Goal: Information Seeking & Learning: Learn about a topic

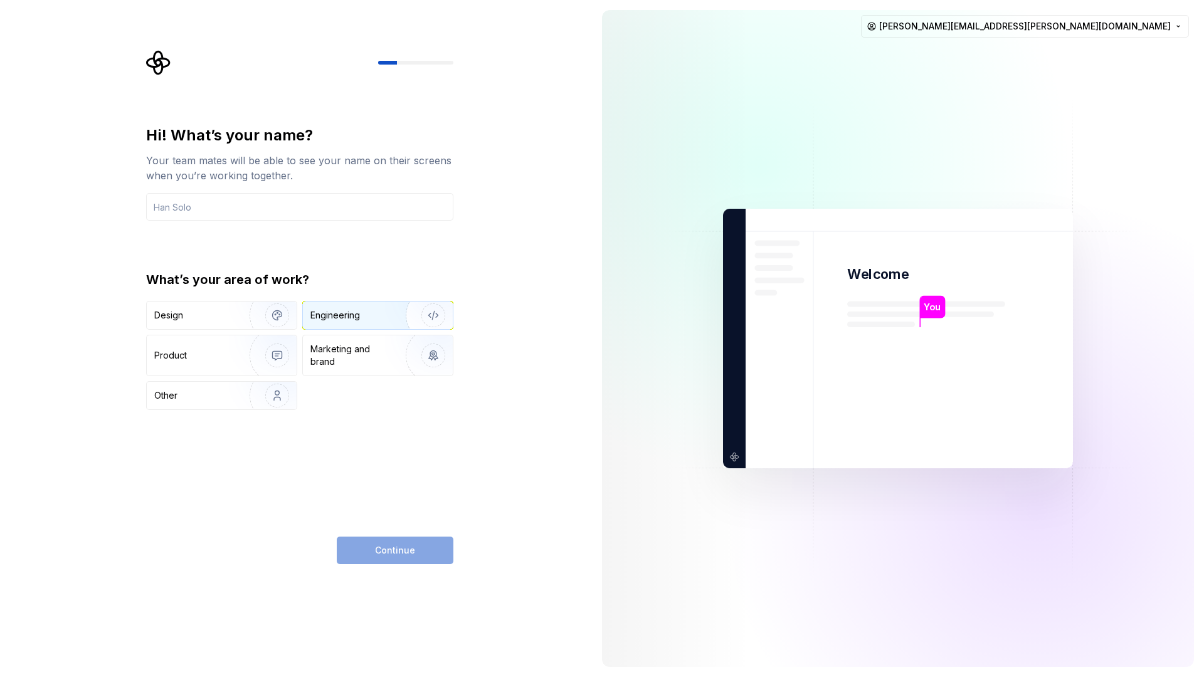
click at [346, 321] on div "Engineering" at bounding box center [336, 315] width 50 height 13
click at [273, 227] on div "Hi! What’s your name? Your team mates will be able to see your name on their sc…" at bounding box center [299, 267] width 307 height 285
click at [258, 218] on input "text" at bounding box center [299, 207] width 307 height 28
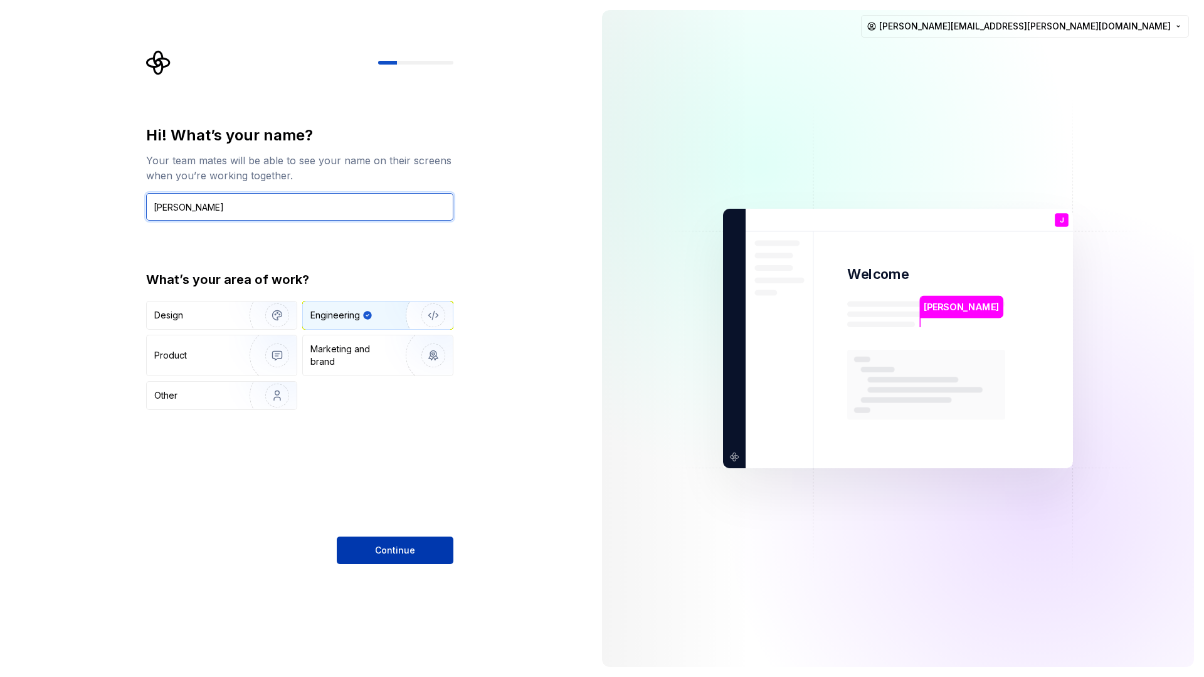
type input "John Brennan"
click at [391, 541] on button "Continue" at bounding box center [395, 551] width 117 height 28
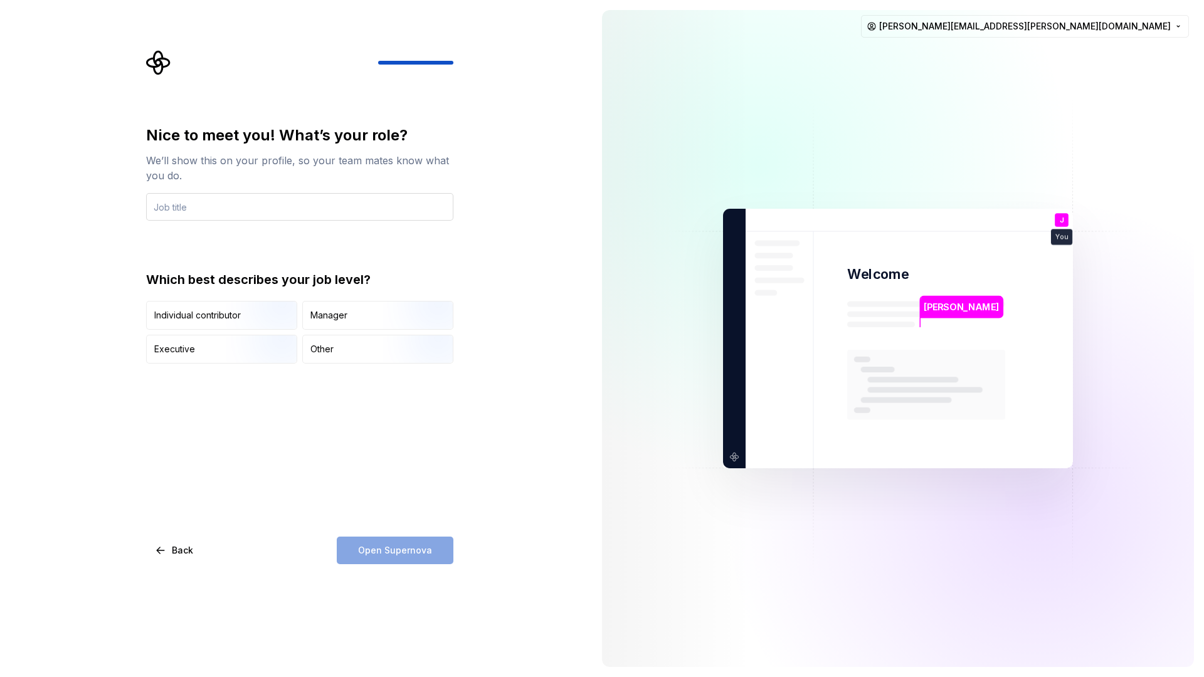
click at [308, 201] on input "text" at bounding box center [299, 207] width 307 height 28
click at [233, 314] on img "button" at bounding box center [266, 331] width 80 height 84
click at [430, 554] on div "Open Supernova" at bounding box center [395, 551] width 117 height 28
click at [205, 203] on input "text" at bounding box center [299, 207] width 307 height 28
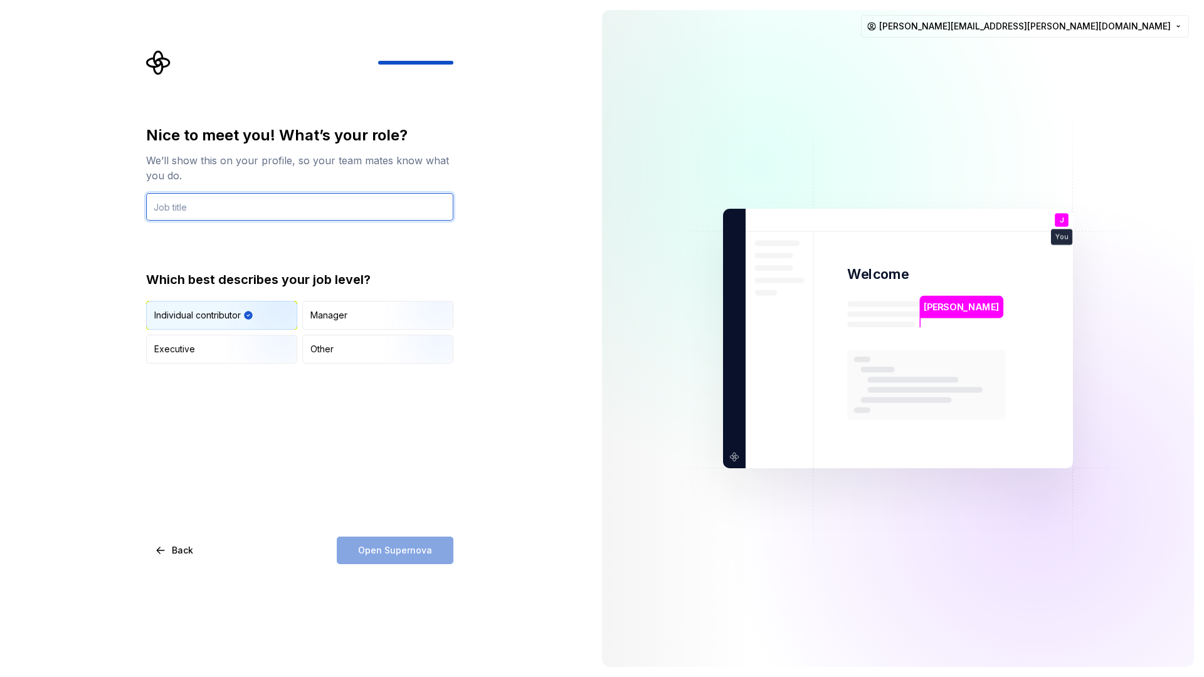
type input "F"
type input "Staff Frontend Engineer"
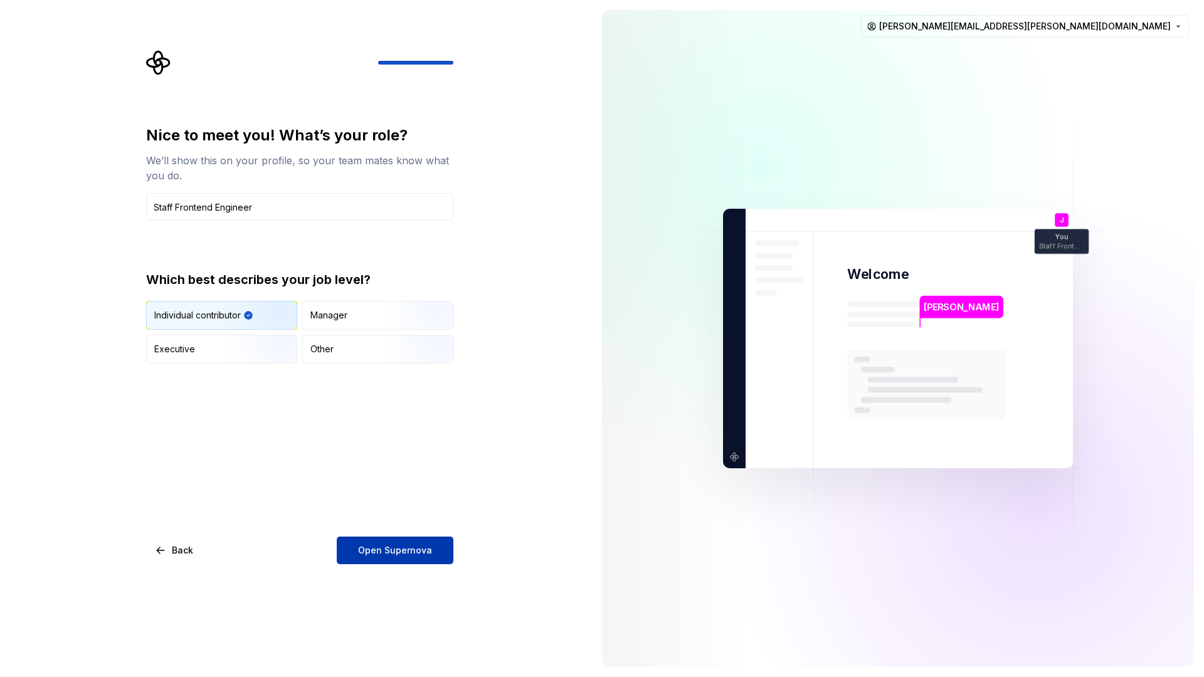
click at [440, 551] on button "Open Supernova" at bounding box center [395, 551] width 117 height 28
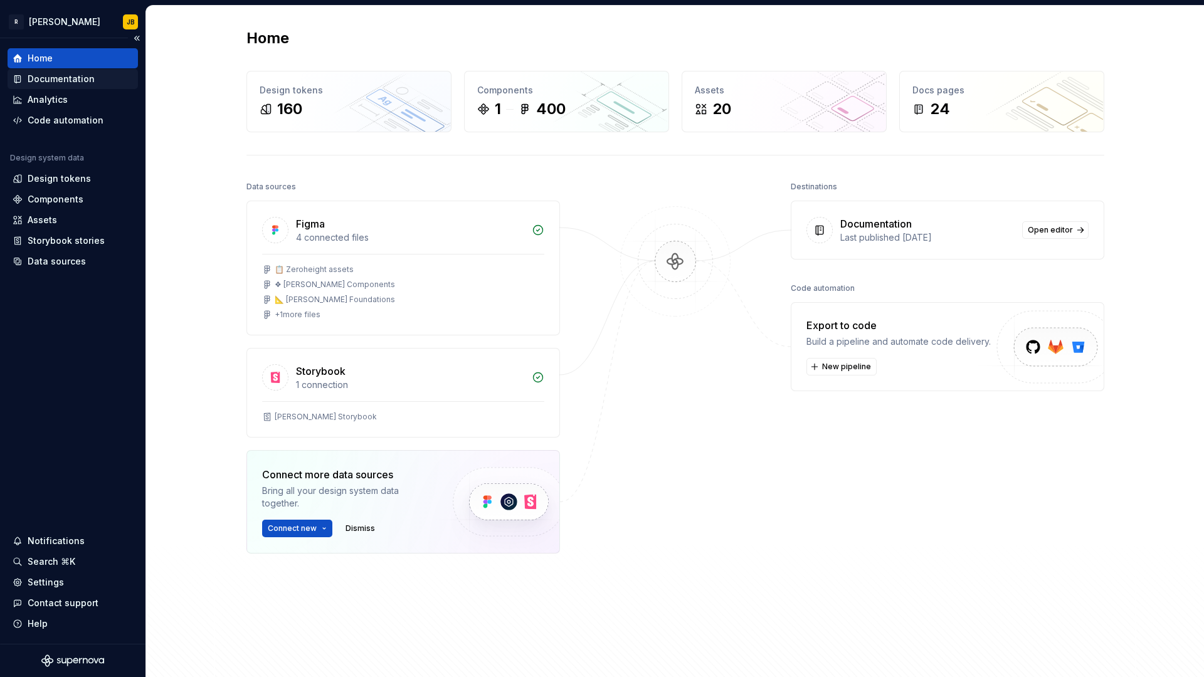
click at [37, 75] on div "Documentation" at bounding box center [61, 79] width 67 height 13
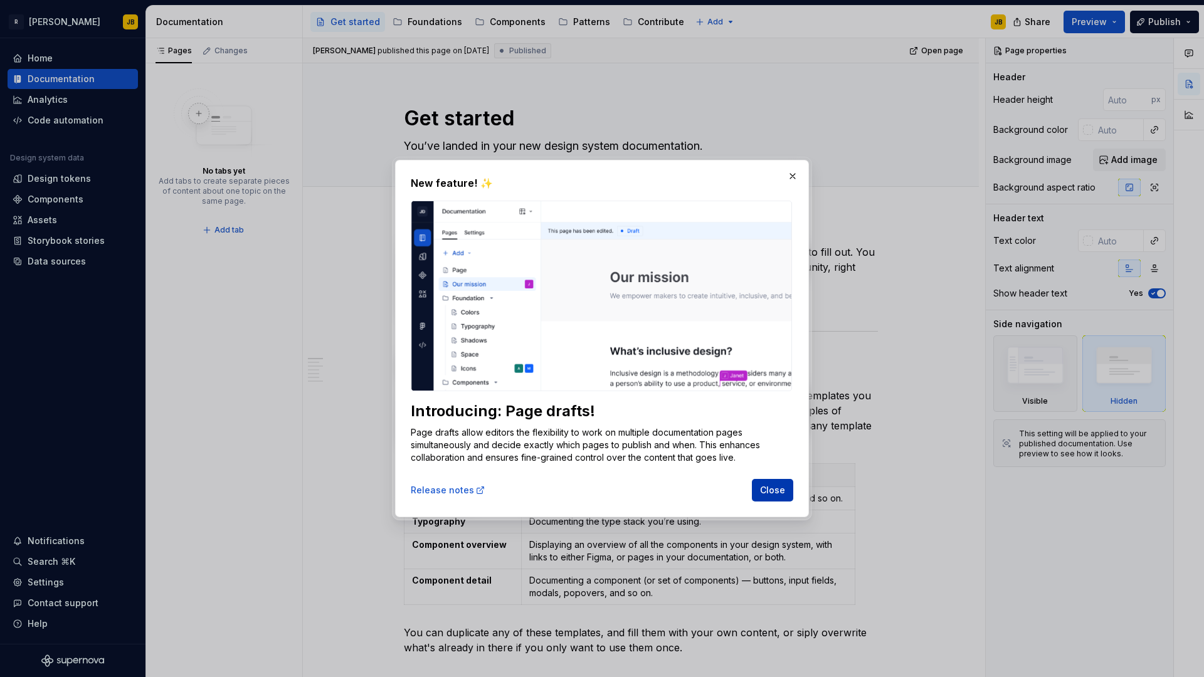
click at [775, 491] on span "Close" at bounding box center [772, 490] width 25 height 13
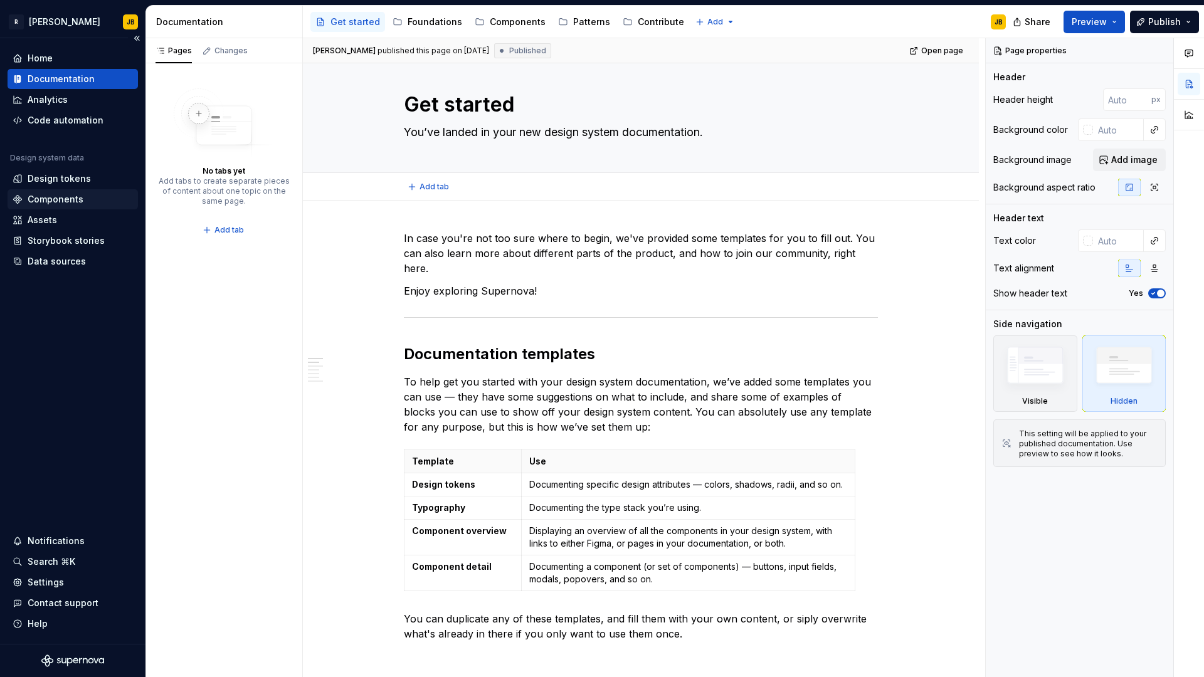
scroll to position [14, 0]
click at [48, 98] on div "Analytics" at bounding box center [48, 99] width 40 height 13
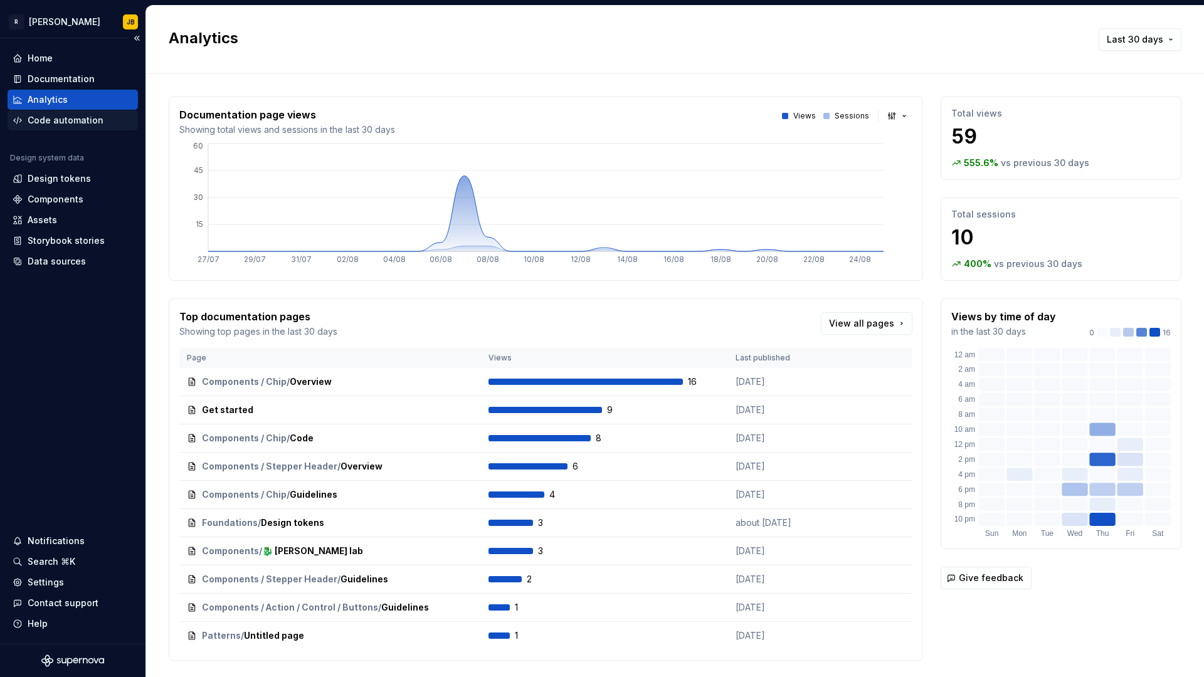
click at [56, 117] on div "Code automation" at bounding box center [66, 120] width 76 height 13
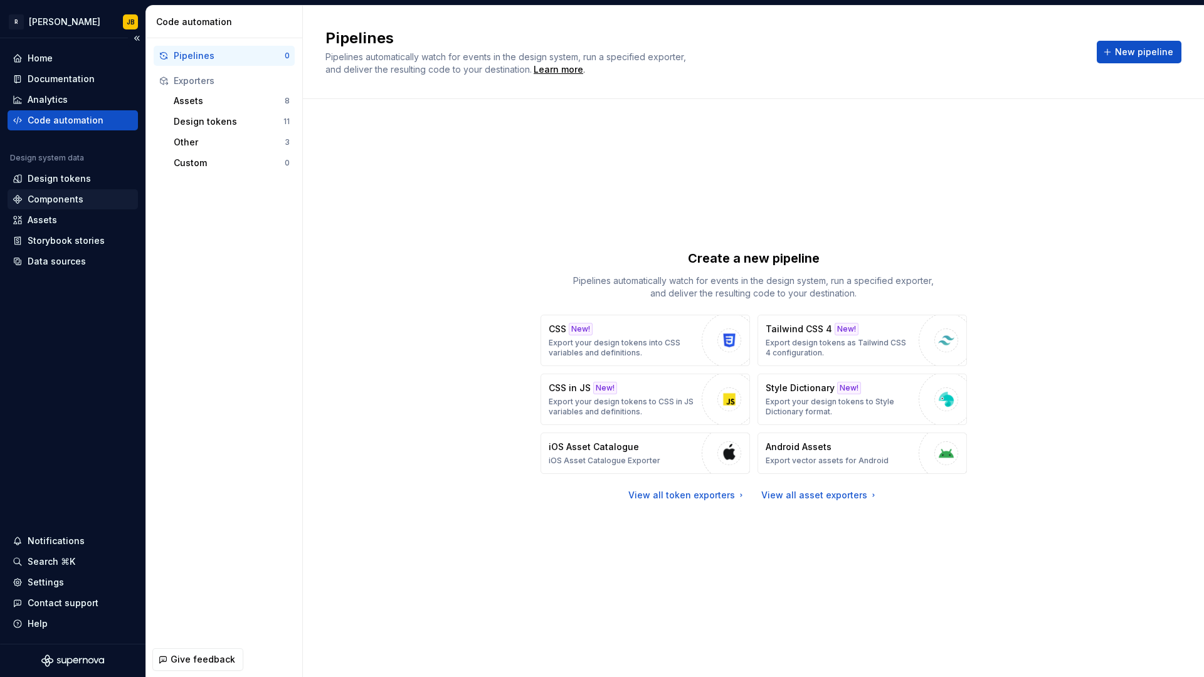
click at [76, 198] on div "Components" at bounding box center [56, 199] width 56 height 13
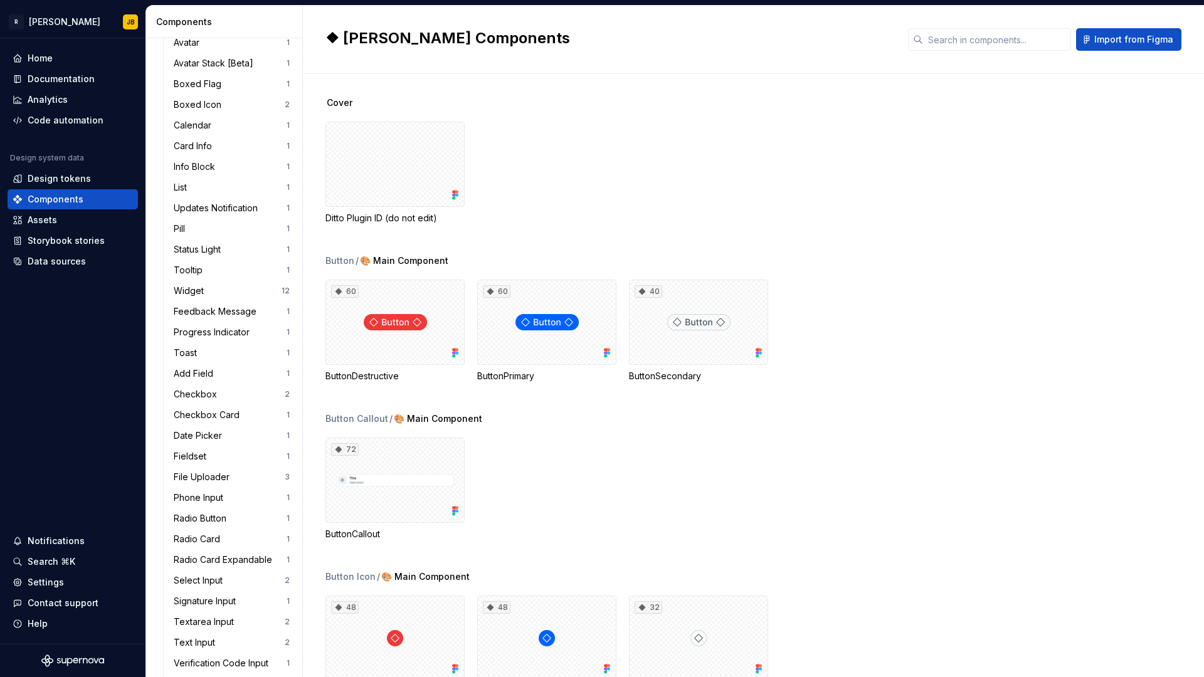
scroll to position [851, 0]
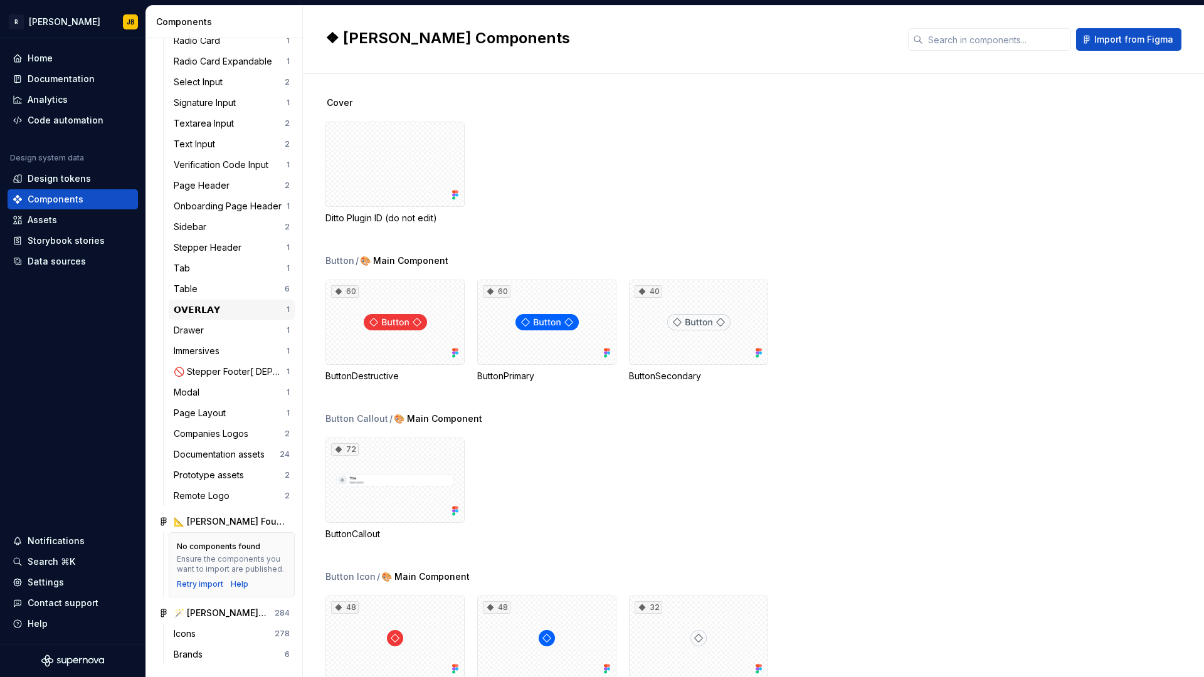
click at [209, 309] on div "𝗢𝗩𝗘𝗥𝗟𝗔𝗬" at bounding box center [199, 310] width 51 height 13
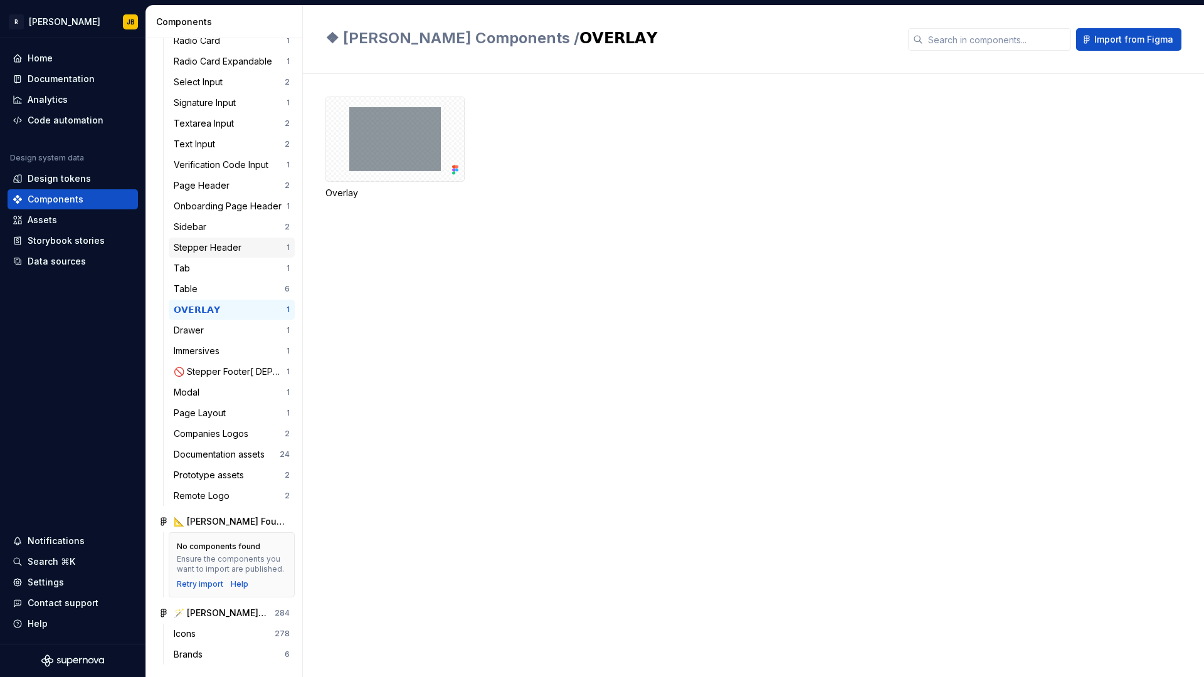
click at [215, 248] on div "Stepper Header" at bounding box center [210, 248] width 73 height 13
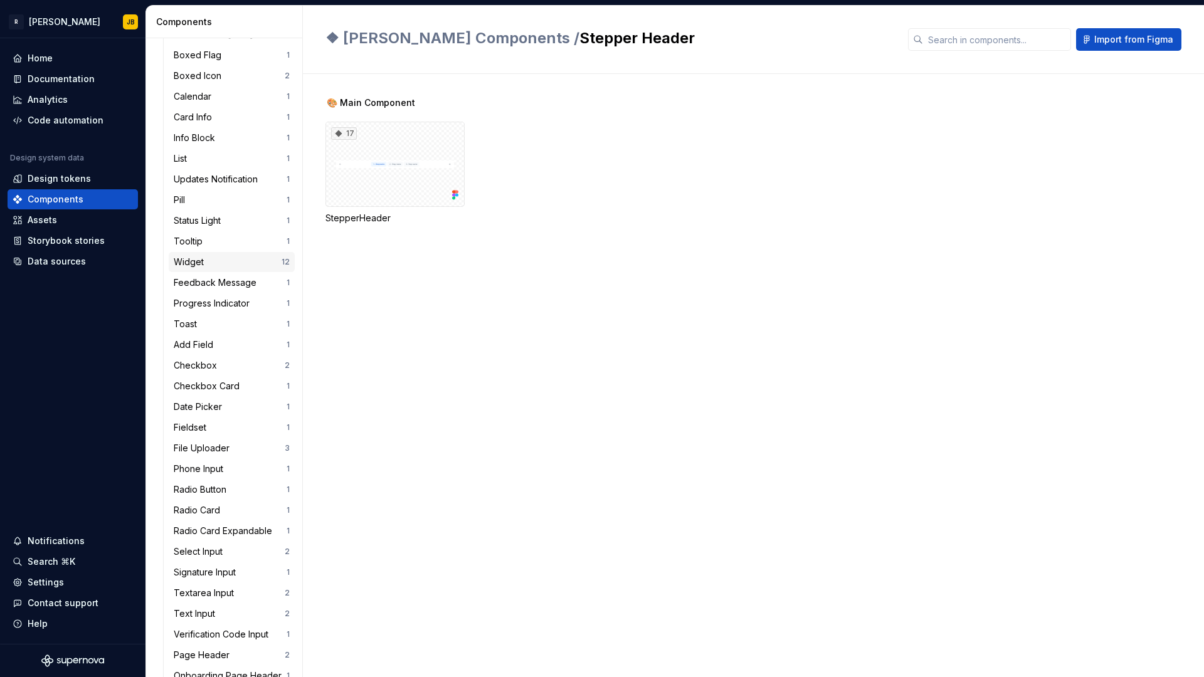
scroll to position [340, 0]
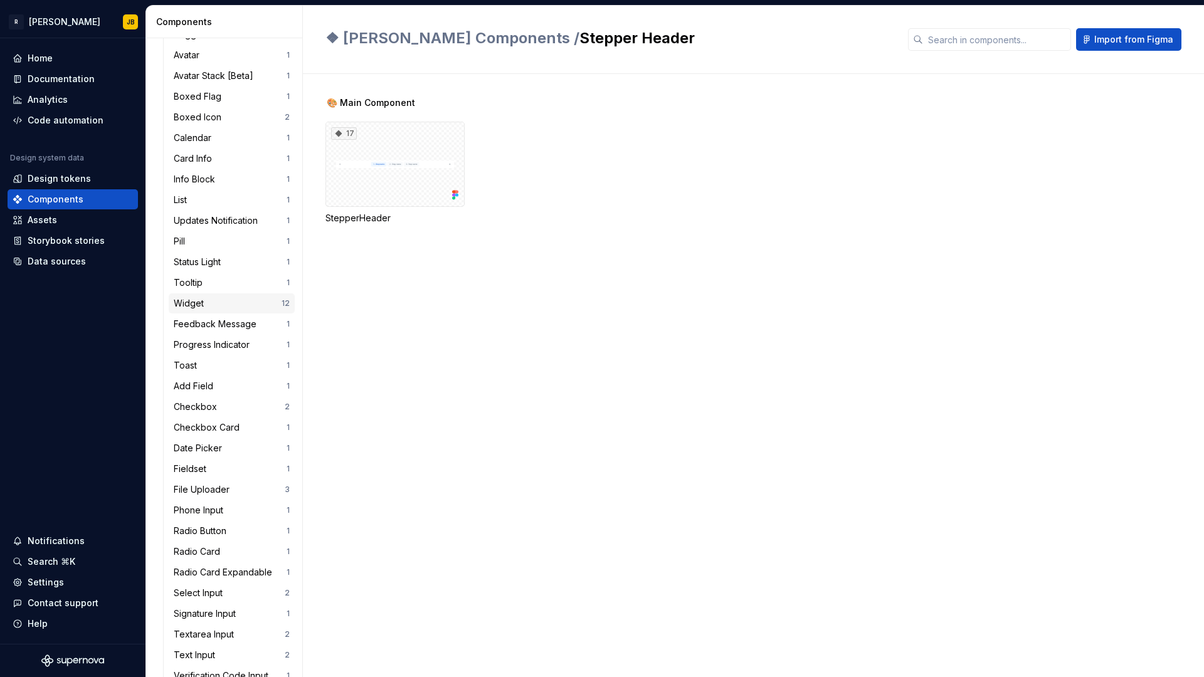
click at [235, 304] on div "Widget" at bounding box center [228, 303] width 108 height 13
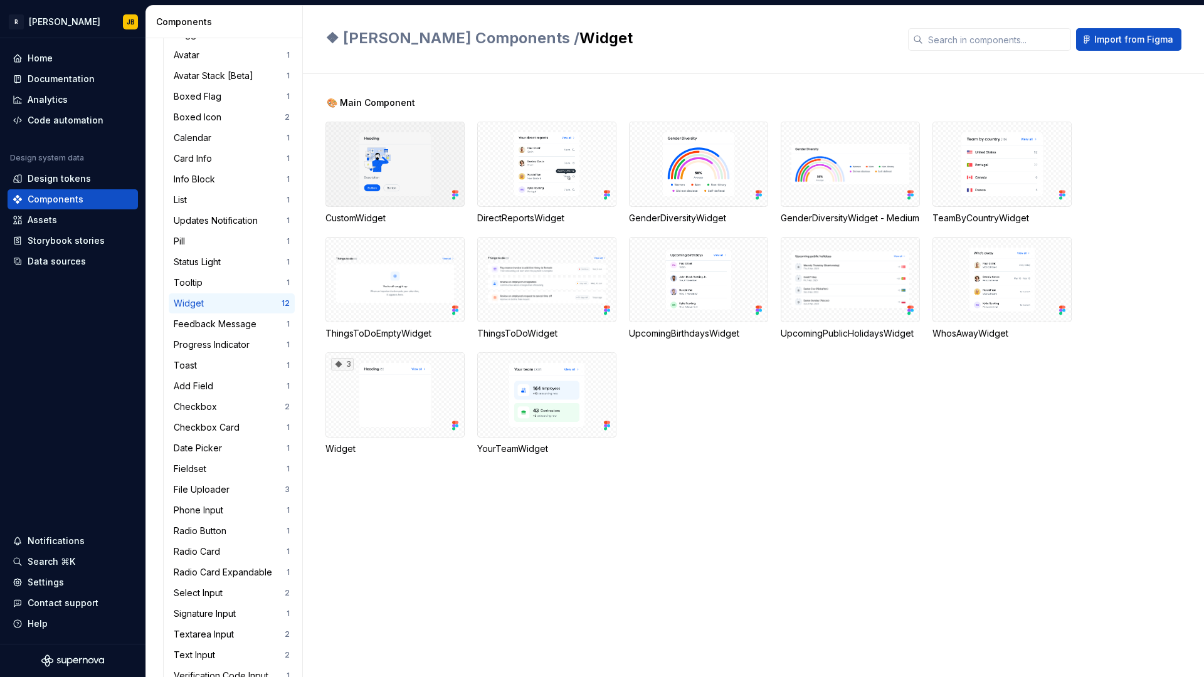
click at [419, 154] on div at bounding box center [395, 164] width 139 height 85
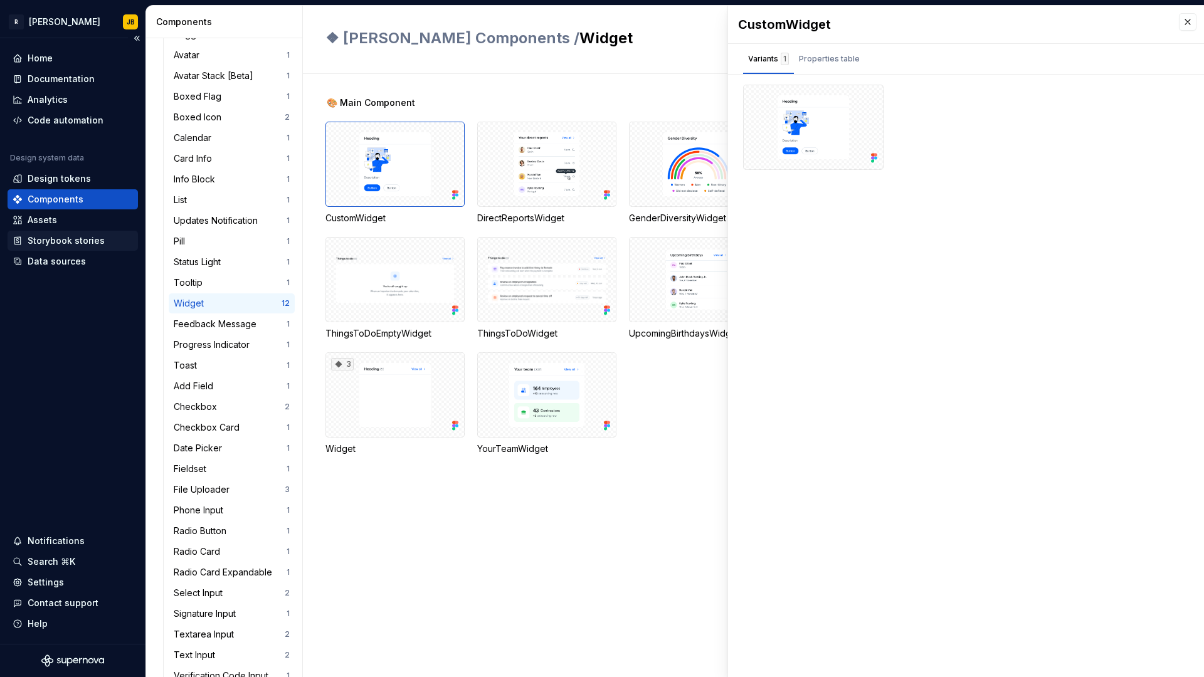
click at [78, 242] on div "Storybook stories" at bounding box center [66, 241] width 77 height 13
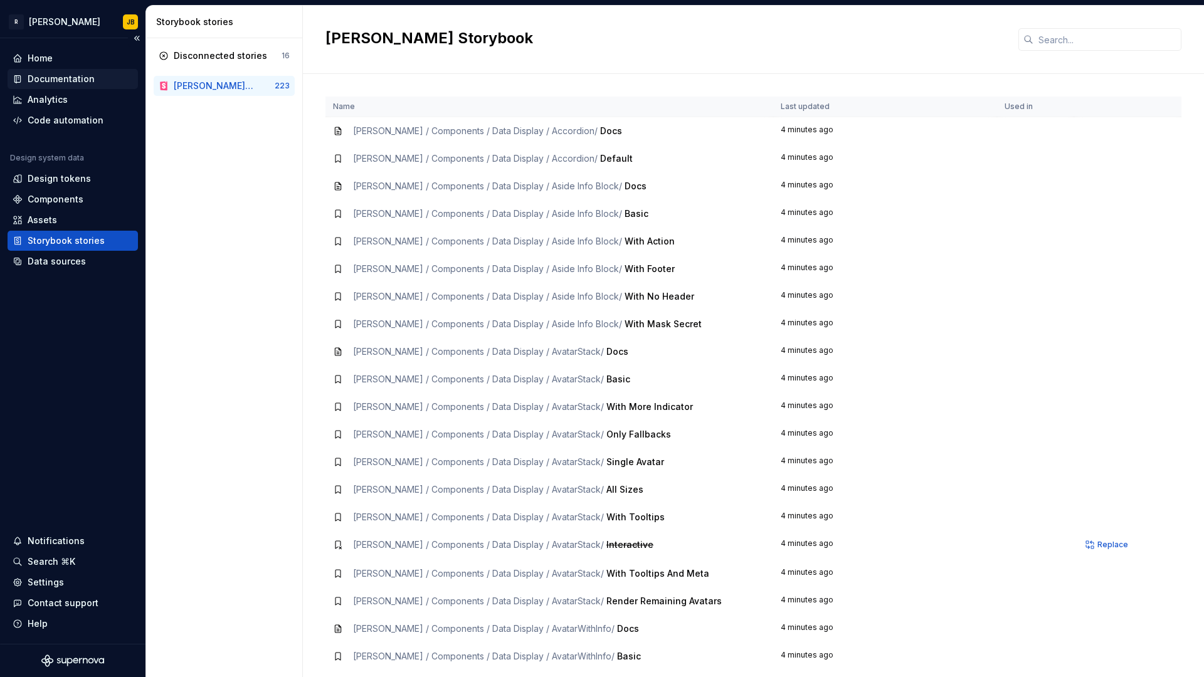
click at [77, 72] on div "Documentation" at bounding box center [73, 79] width 130 height 20
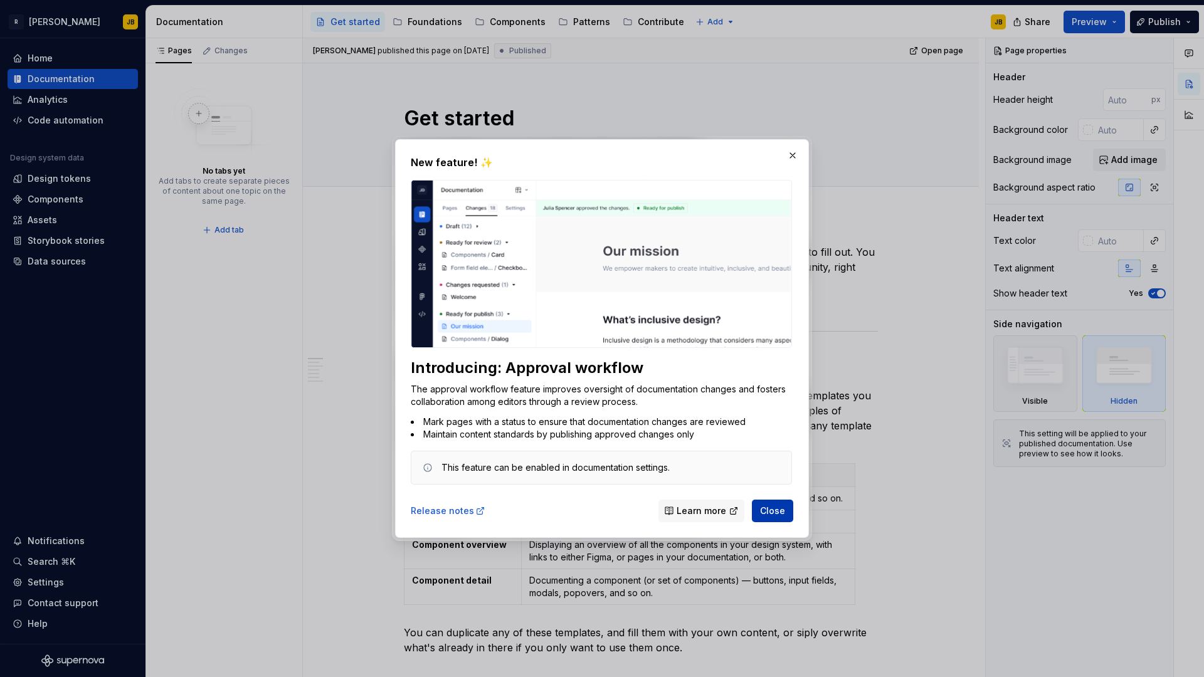
click at [775, 509] on span "Close" at bounding box center [772, 511] width 25 height 13
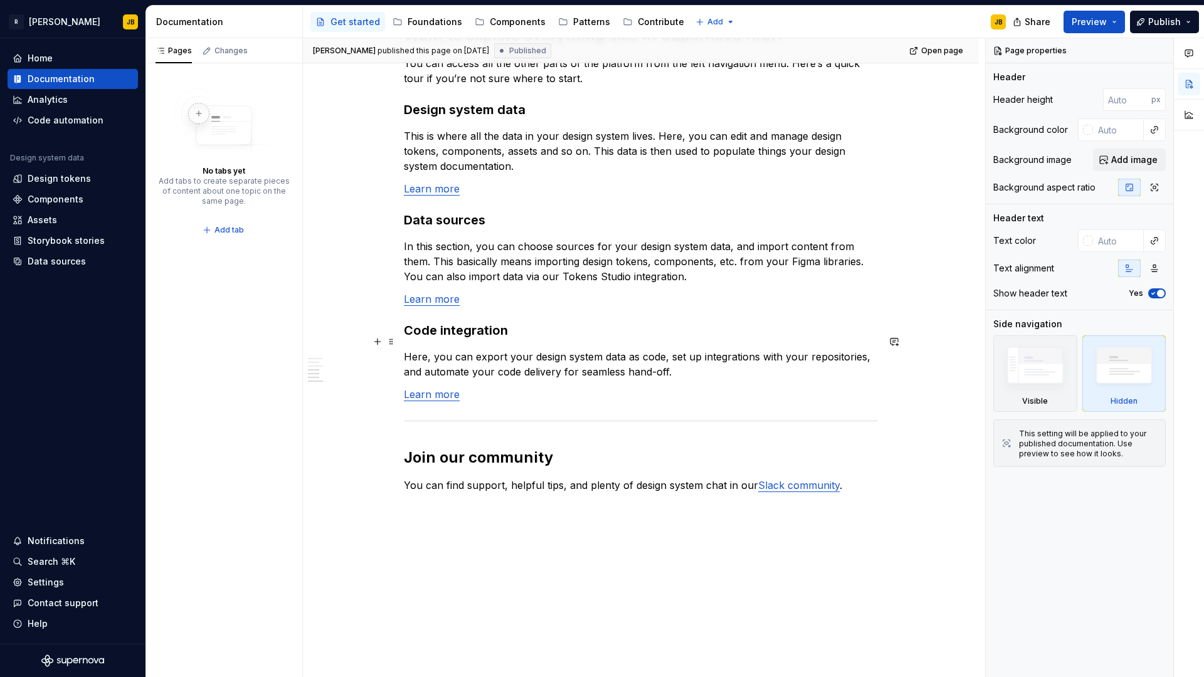
scroll to position [962, 0]
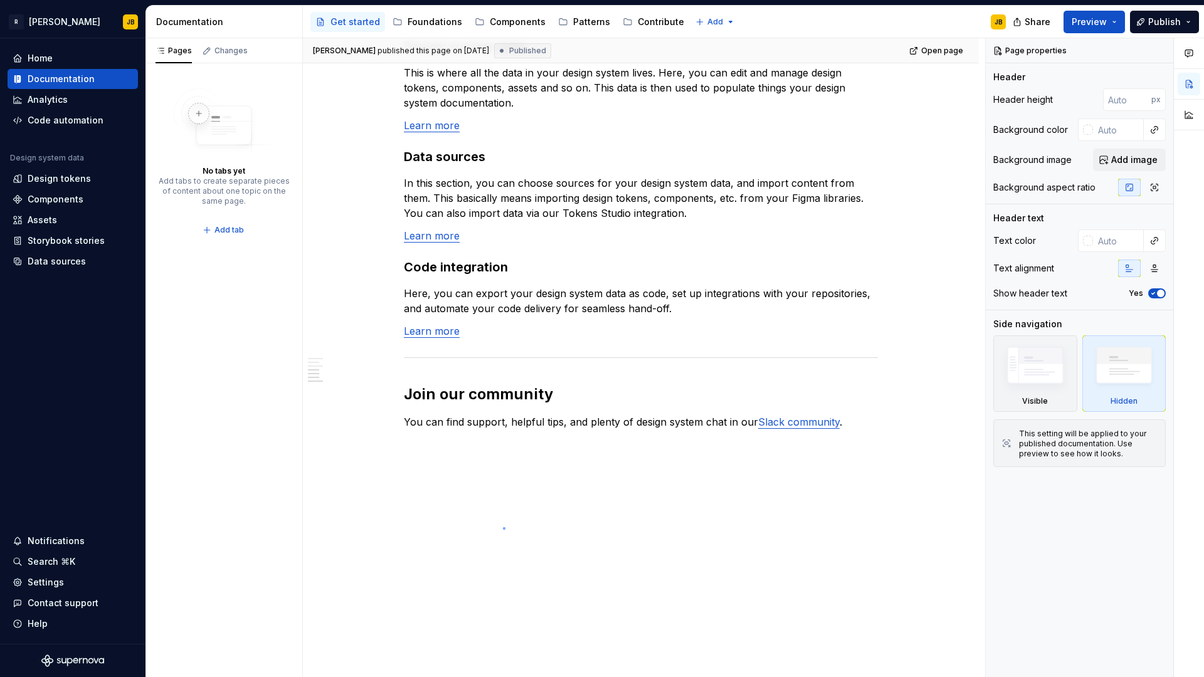
click at [503, 528] on div "Filipa Barroso published this page on August 8, 2025 Published Open page Get st…" at bounding box center [644, 358] width 682 height 640
click at [528, 460] on p at bounding box center [641, 467] width 474 height 15
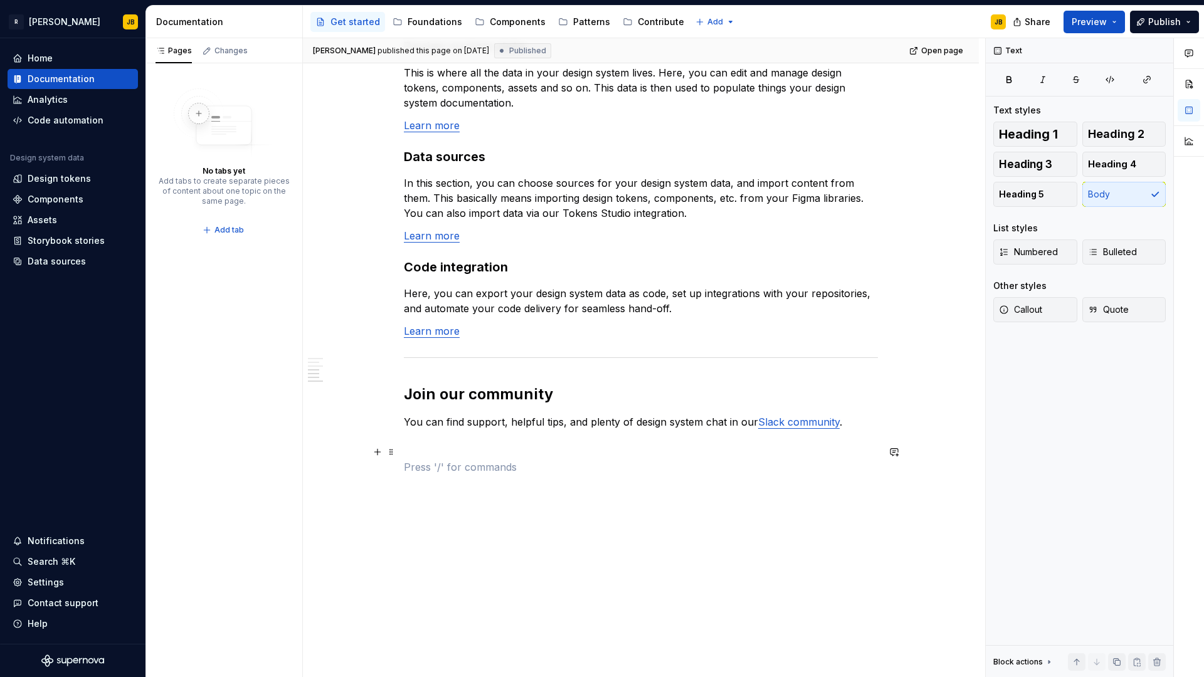
click at [528, 460] on p at bounding box center [641, 467] width 474 height 15
click at [249, 297] on div "Pages Changes No tabs yet Add tabs to create separate pieces of content about o…" at bounding box center [224, 358] width 157 height 640
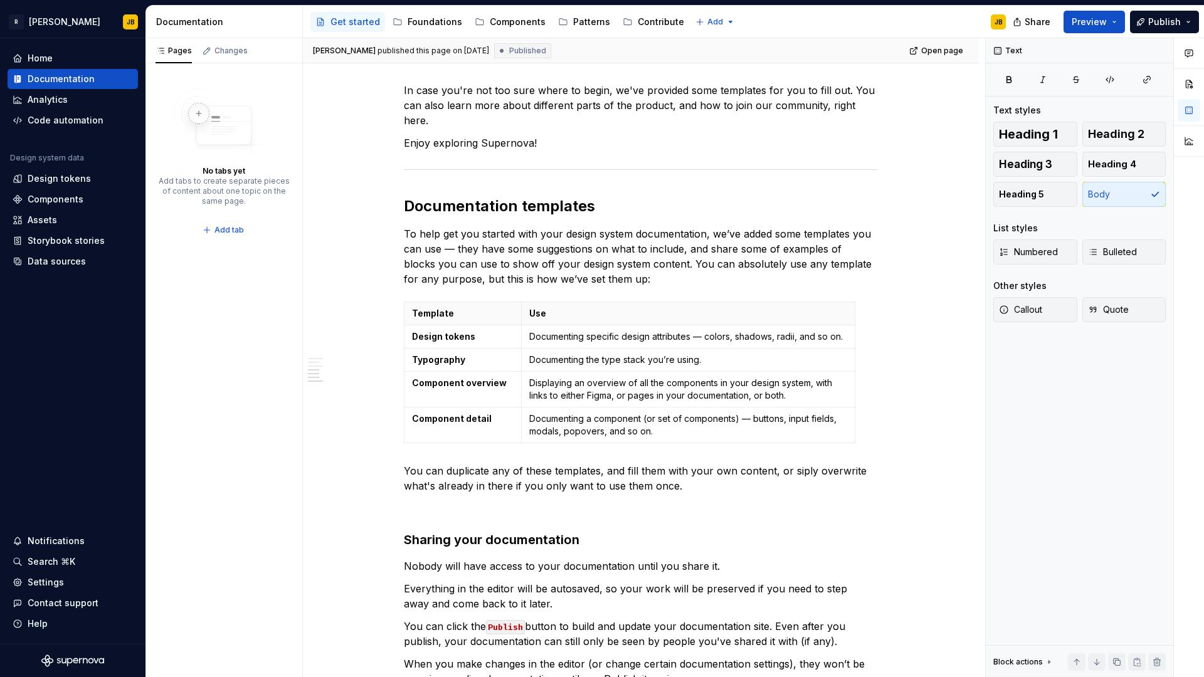
scroll to position [0, 0]
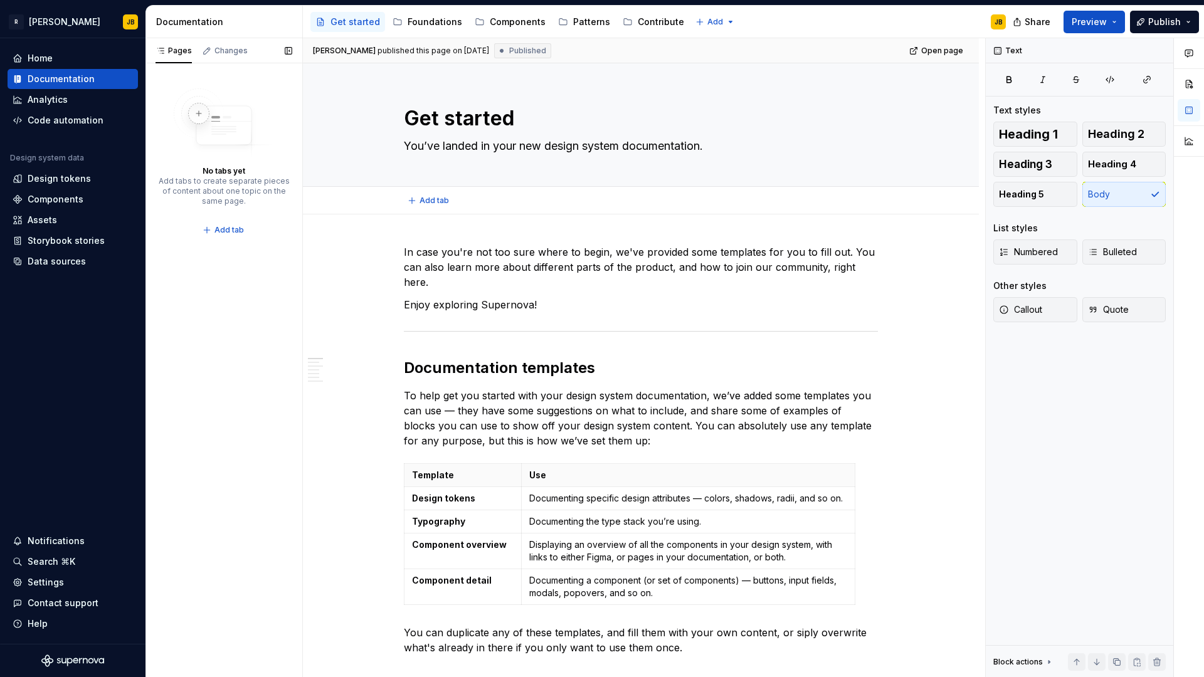
type textarea "*"
click at [55, 61] on div "Home" at bounding box center [73, 58] width 120 height 13
